Goal: Entertainment & Leisure: Browse casually

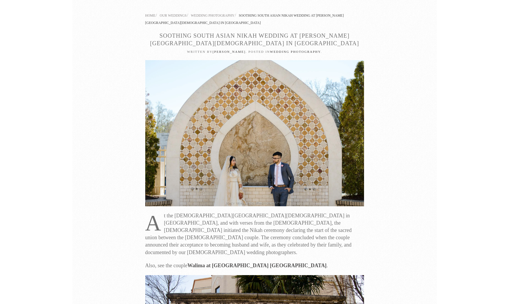
scroll to position [44, 0]
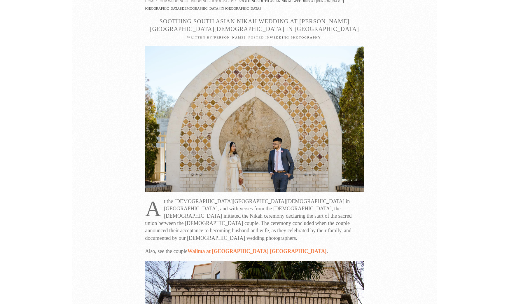
click at [247, 248] on link "Walima at [GEOGRAPHIC_DATA] [GEOGRAPHIC_DATA]" at bounding box center [256, 251] width 139 height 6
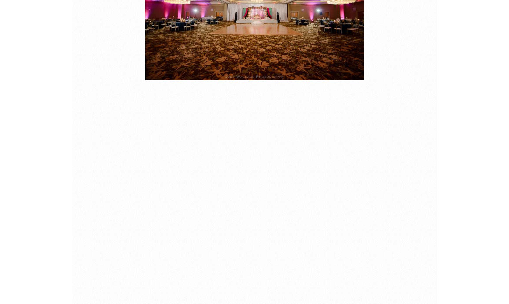
scroll to position [460, 0]
